Goal: Use online tool/utility: Utilize a website feature to perform a specific function

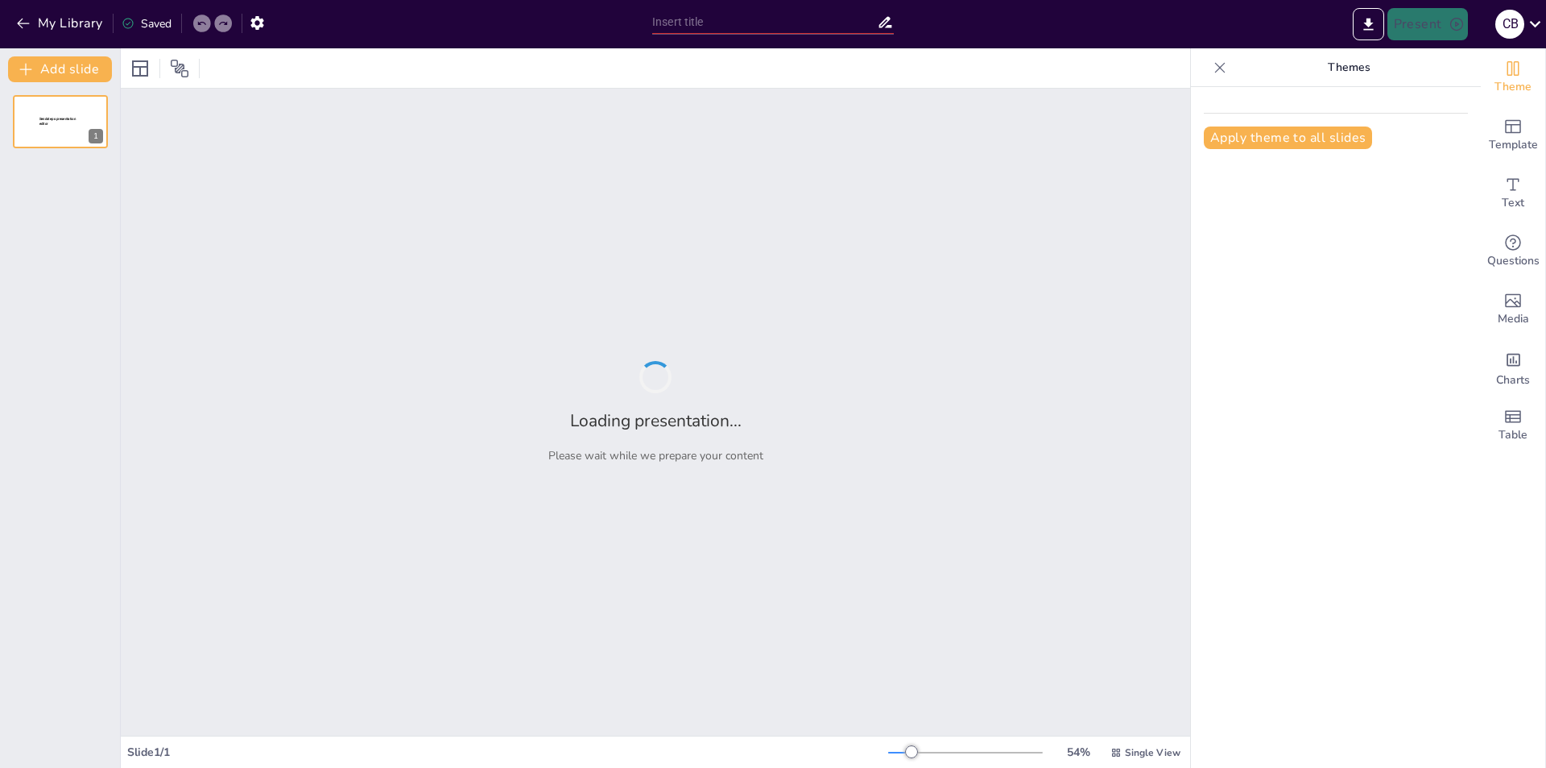
type input "Imported Presentación2 Intranet.pptx"
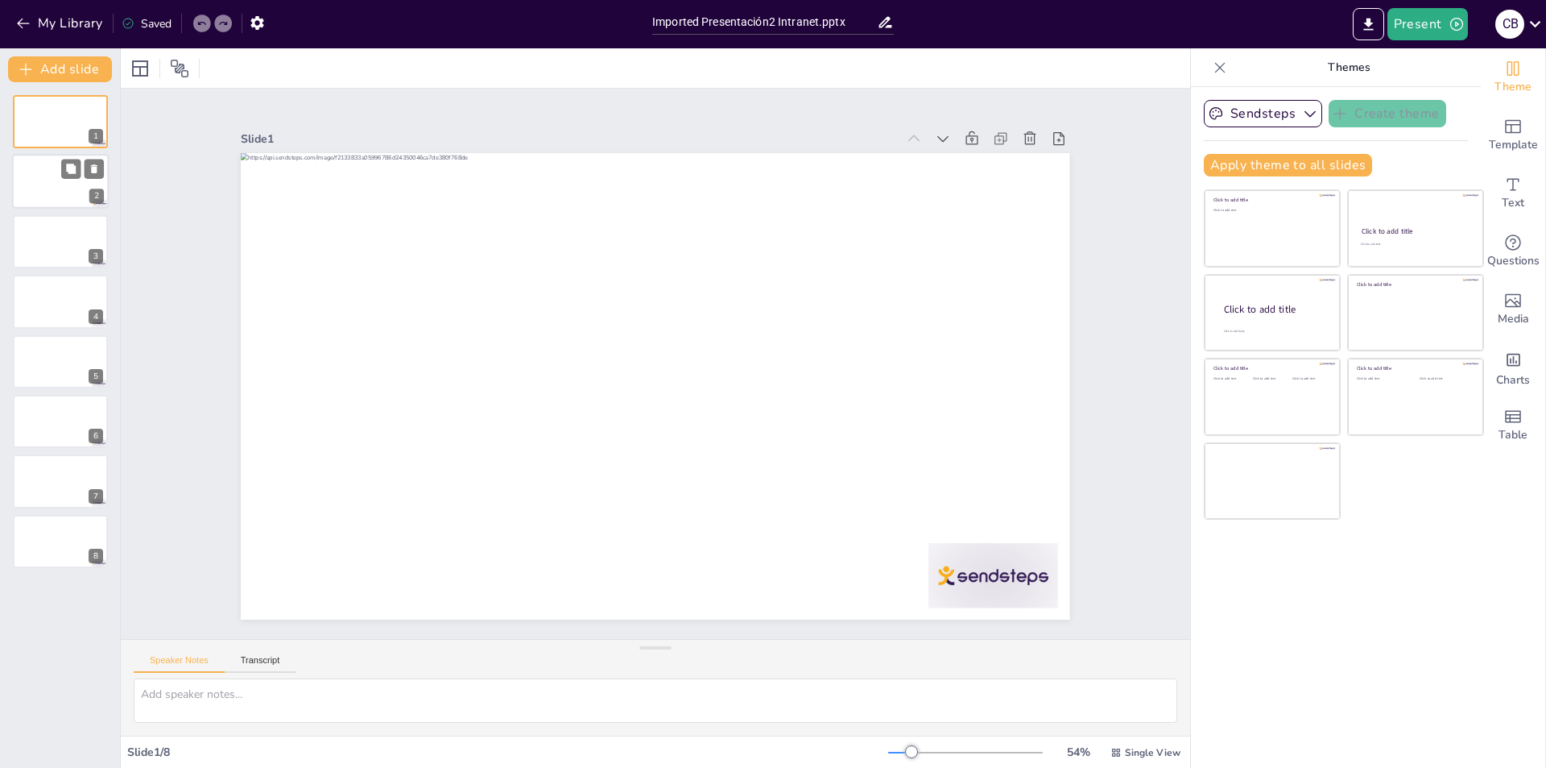
click at [47, 185] on div at bounding box center [60, 182] width 97 height 55
click at [201, 20] on icon at bounding box center [202, 24] width 10 height 10
click at [201, 27] on icon at bounding box center [202, 24] width 10 height 10
click at [24, 23] on icon "button" at bounding box center [23, 24] width 12 height 10
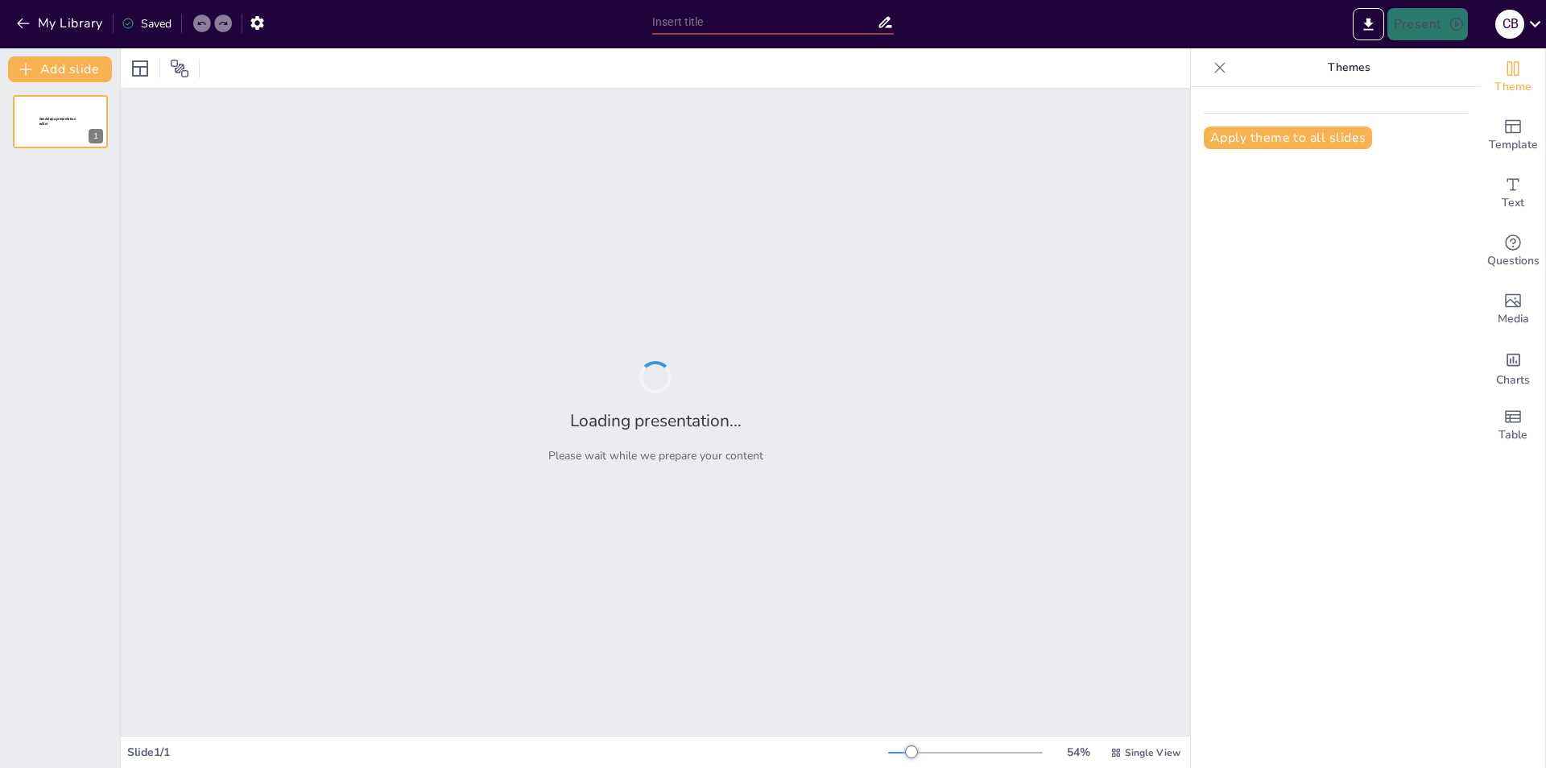
type input "Imported Presentación1 Intranet.pptx"
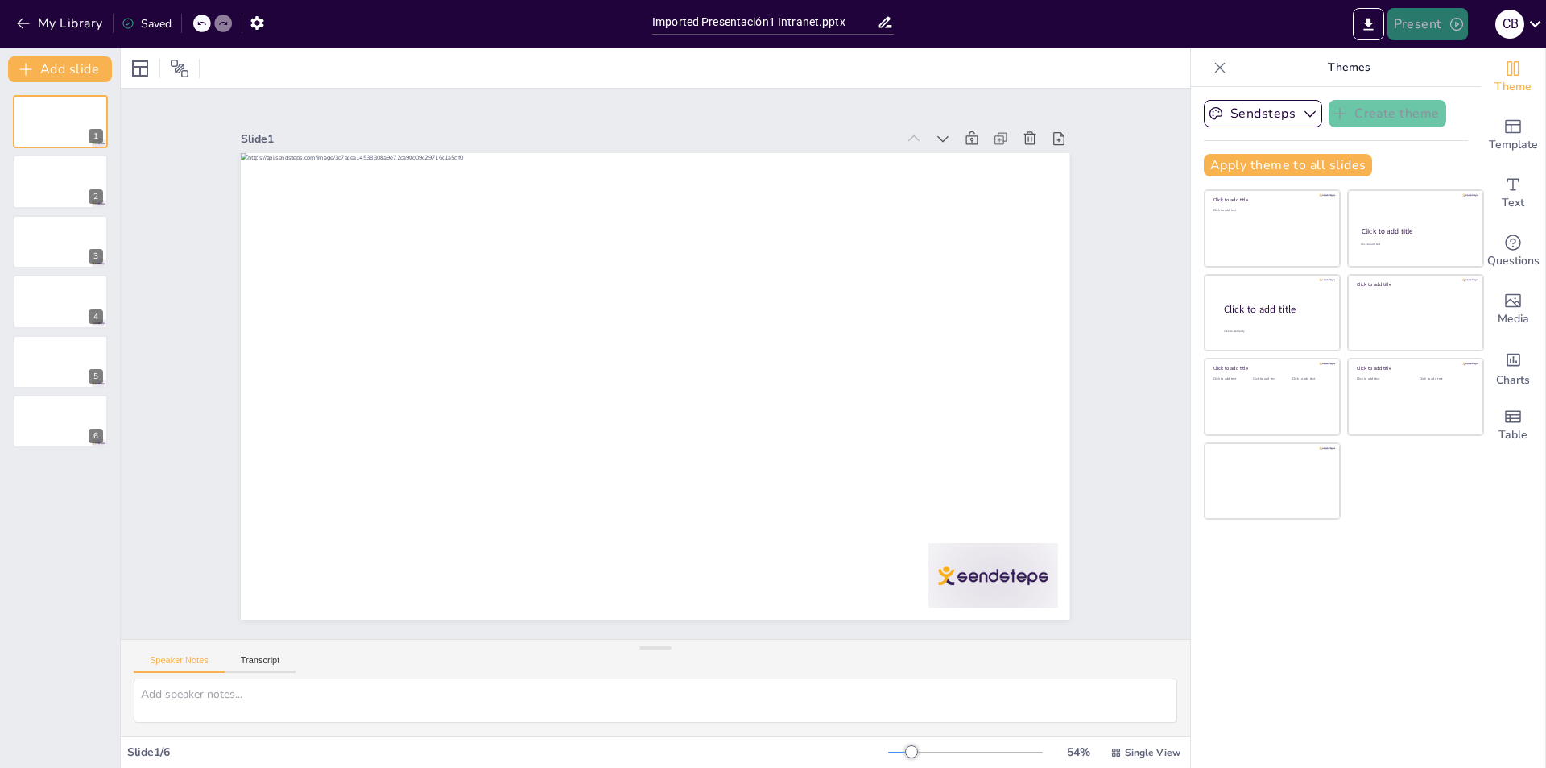
click at [1430, 28] on button "Present" at bounding box center [1428, 24] width 81 height 32
click at [1438, 58] on font "Presentación de vista previa" at bounding box center [1469, 60] width 135 height 12
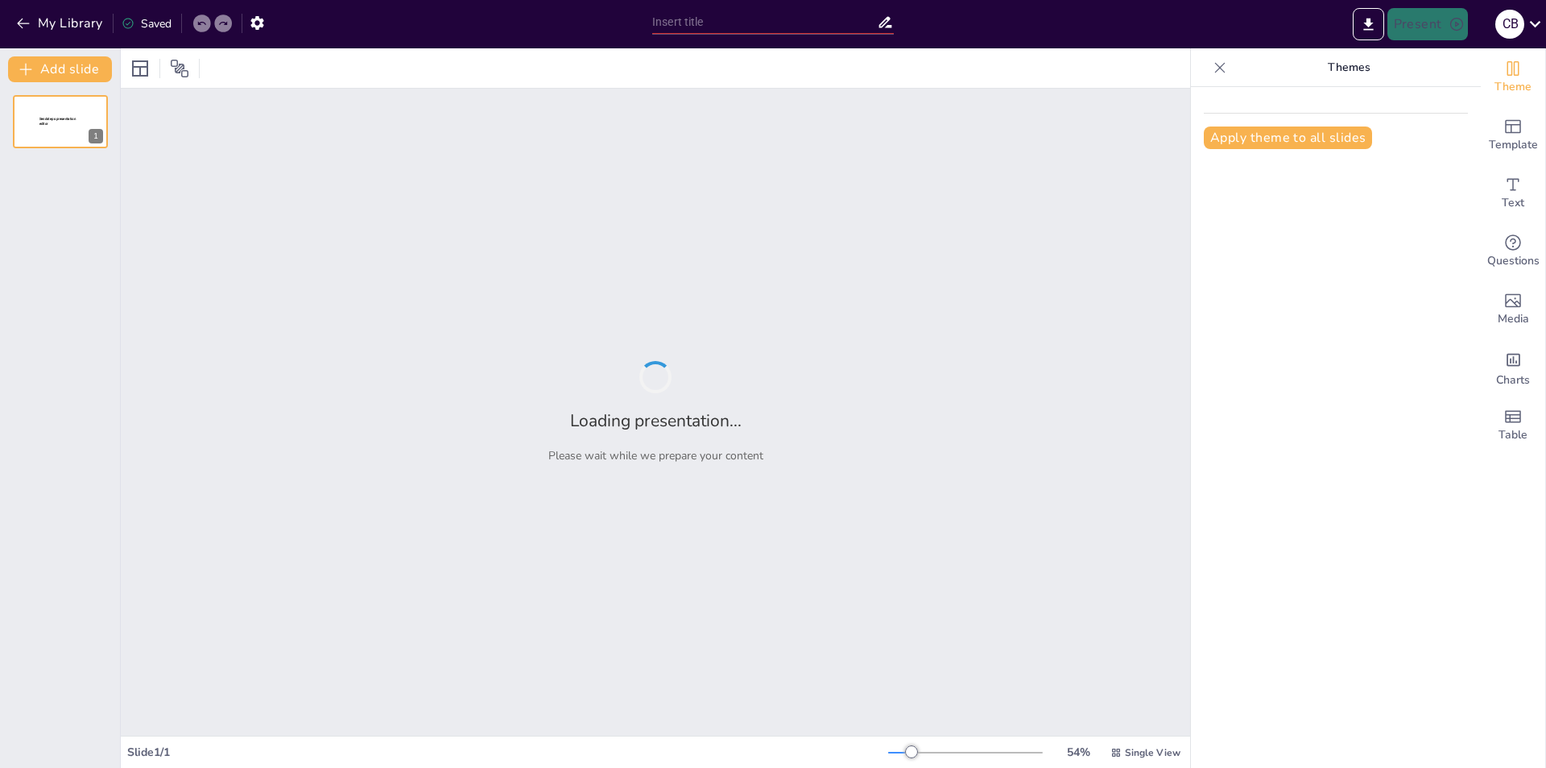
type input "Imported Presentación1 Intranet.pptx"
type input "Imported Presentación2 Intranet.pptx"
